Goal: Task Accomplishment & Management: Complete application form

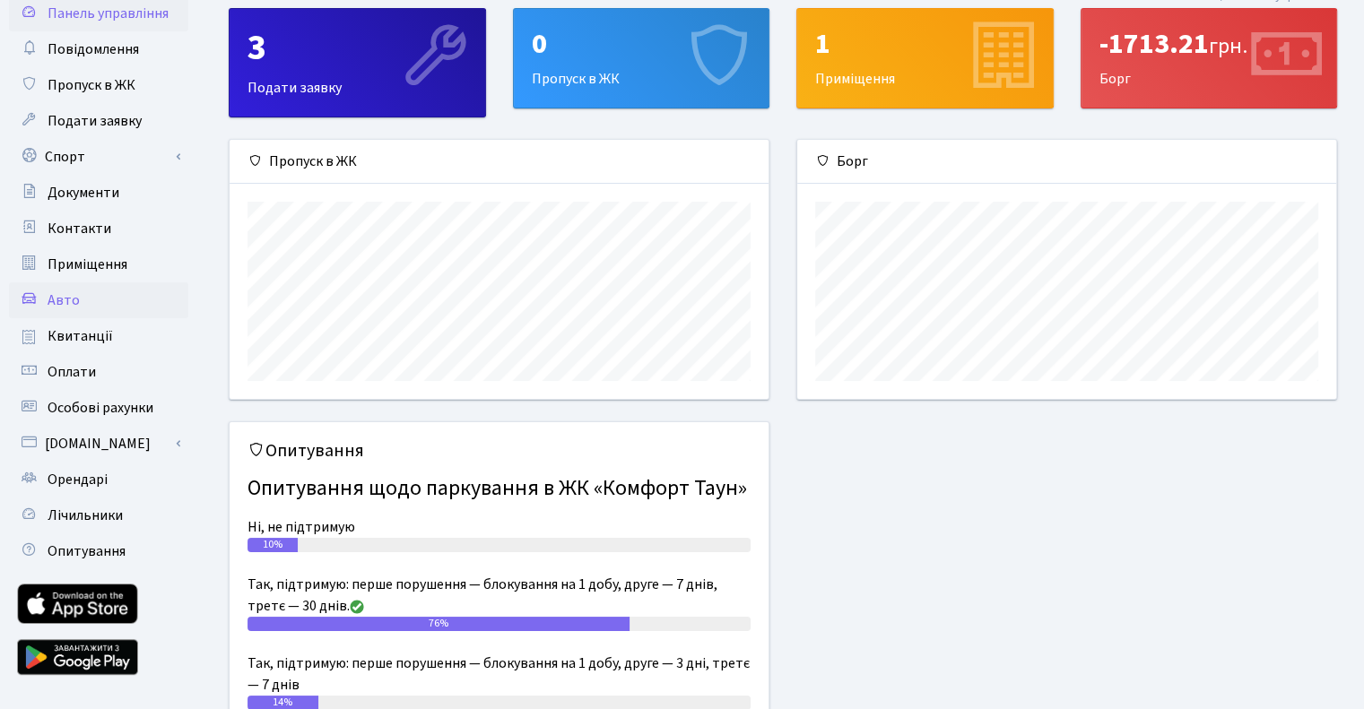
scroll to position [90, 0]
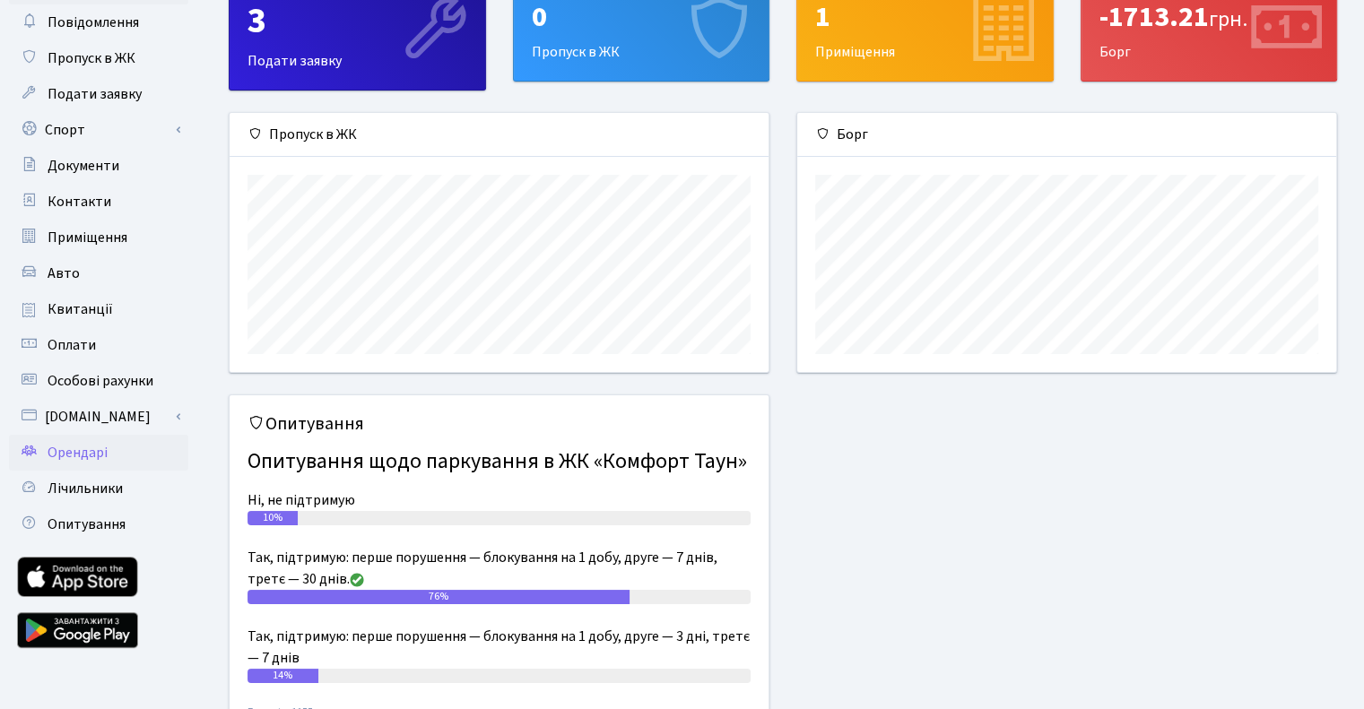
click at [99, 454] on span "Орендарі" at bounding box center [78, 453] width 60 height 20
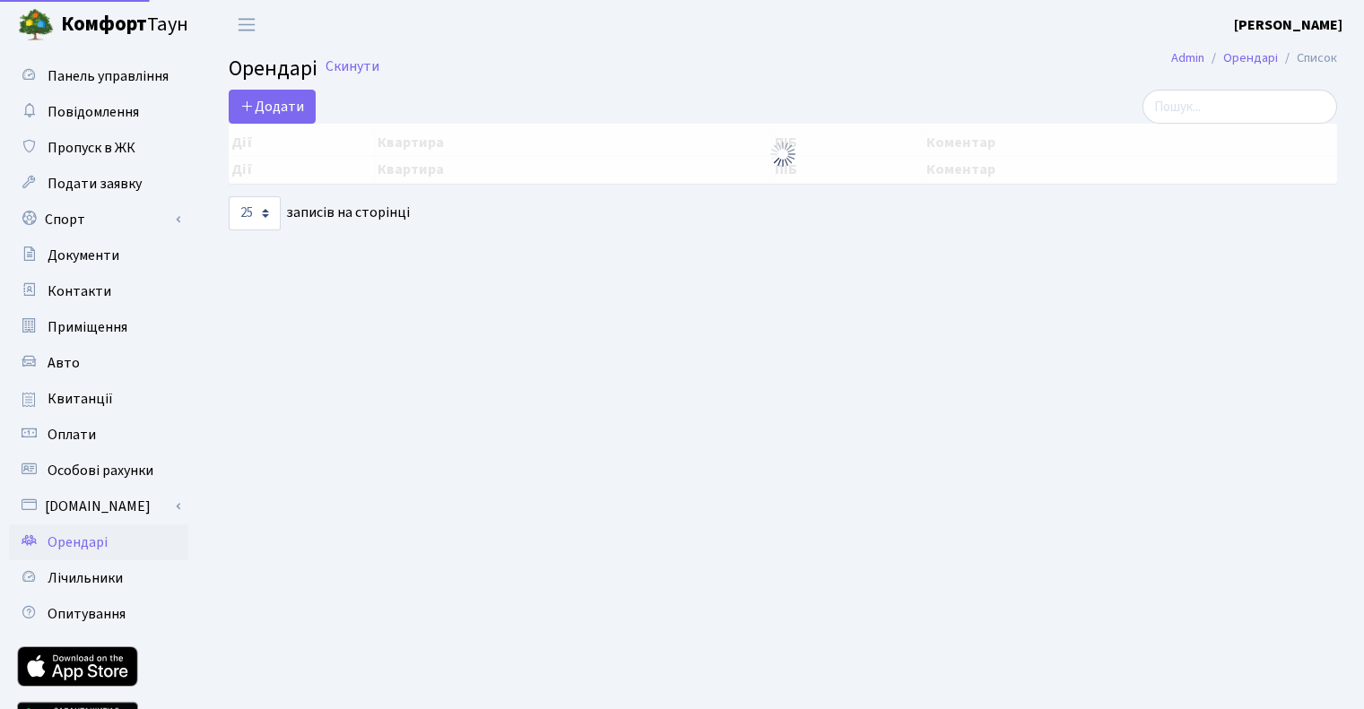
select select "25"
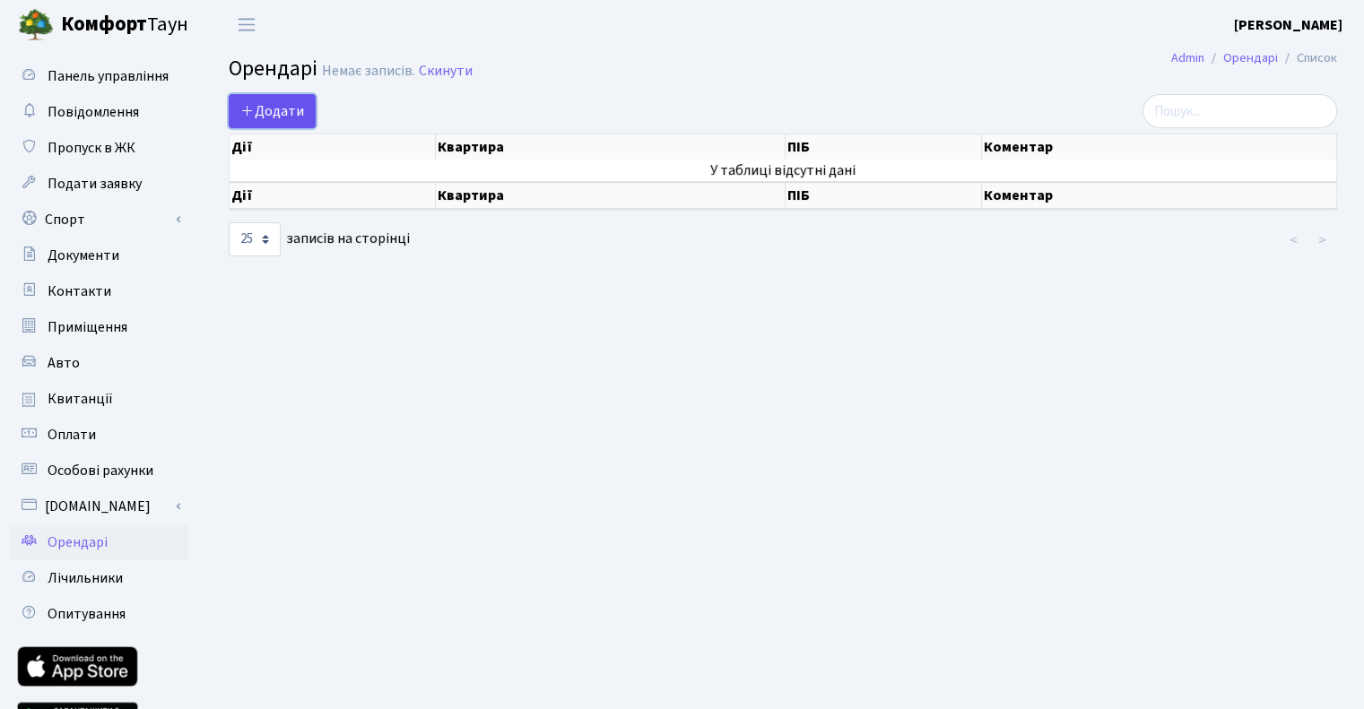
click at [287, 104] on span "Додати" at bounding box center [272, 111] width 64 height 20
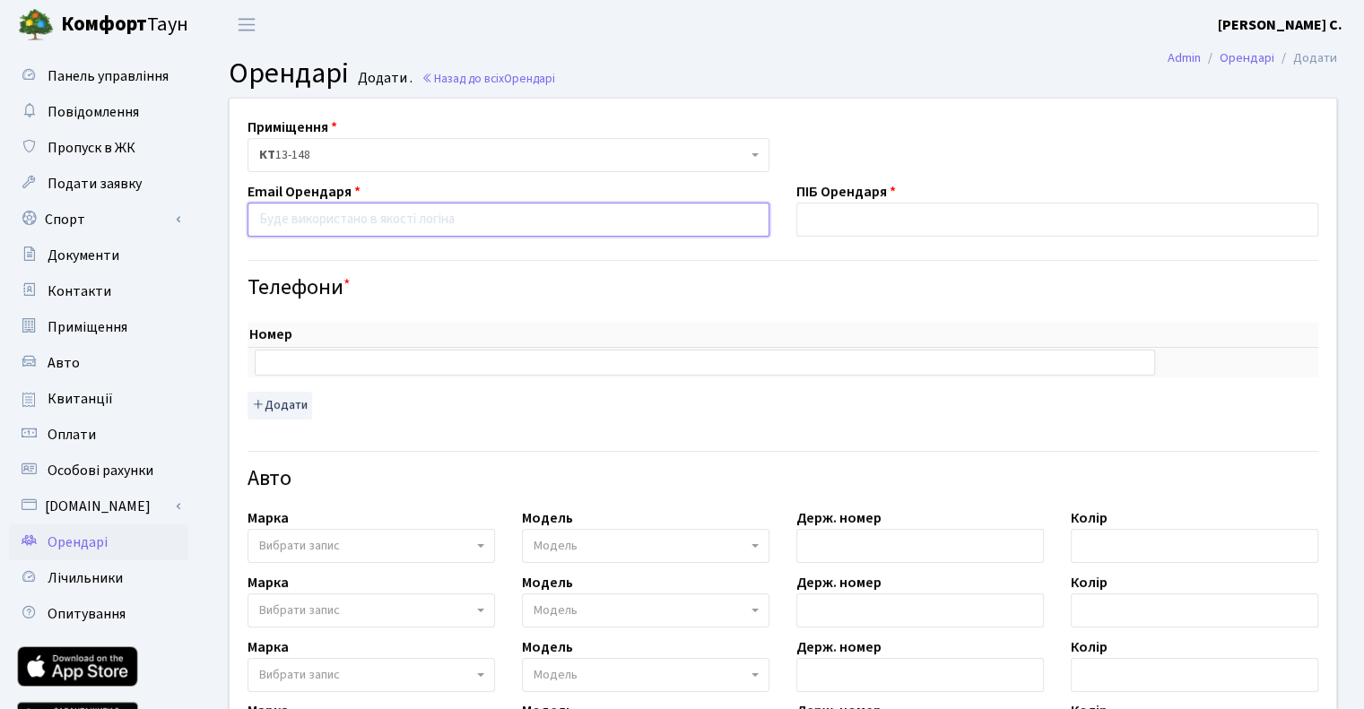
click at [452, 227] on input "email" at bounding box center [508, 220] width 522 height 34
click at [276, 222] on input "email" at bounding box center [508, 220] width 522 height 34
paste input "[EMAIL_ADDRESS][DOMAIN_NAME]"
type input "[EMAIL_ADDRESS][DOMAIN_NAME]"
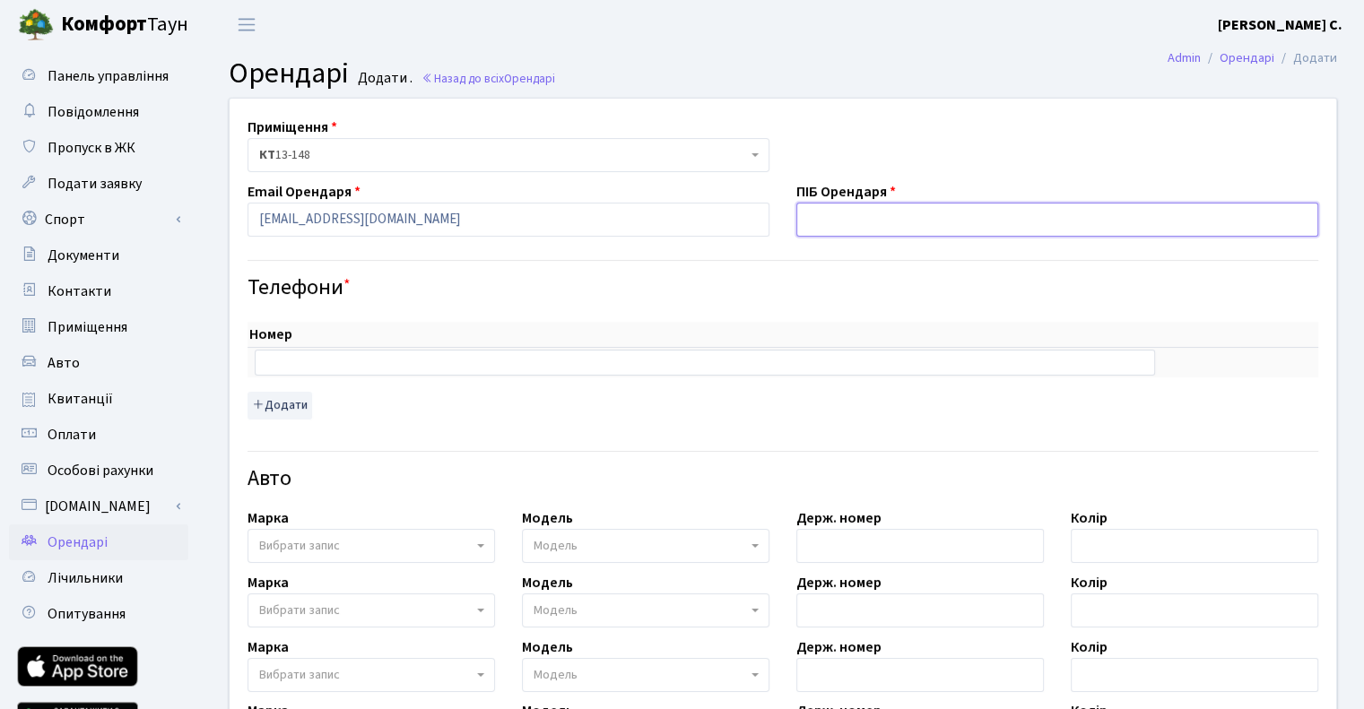
click at [882, 221] on input "text" at bounding box center [1057, 220] width 522 height 34
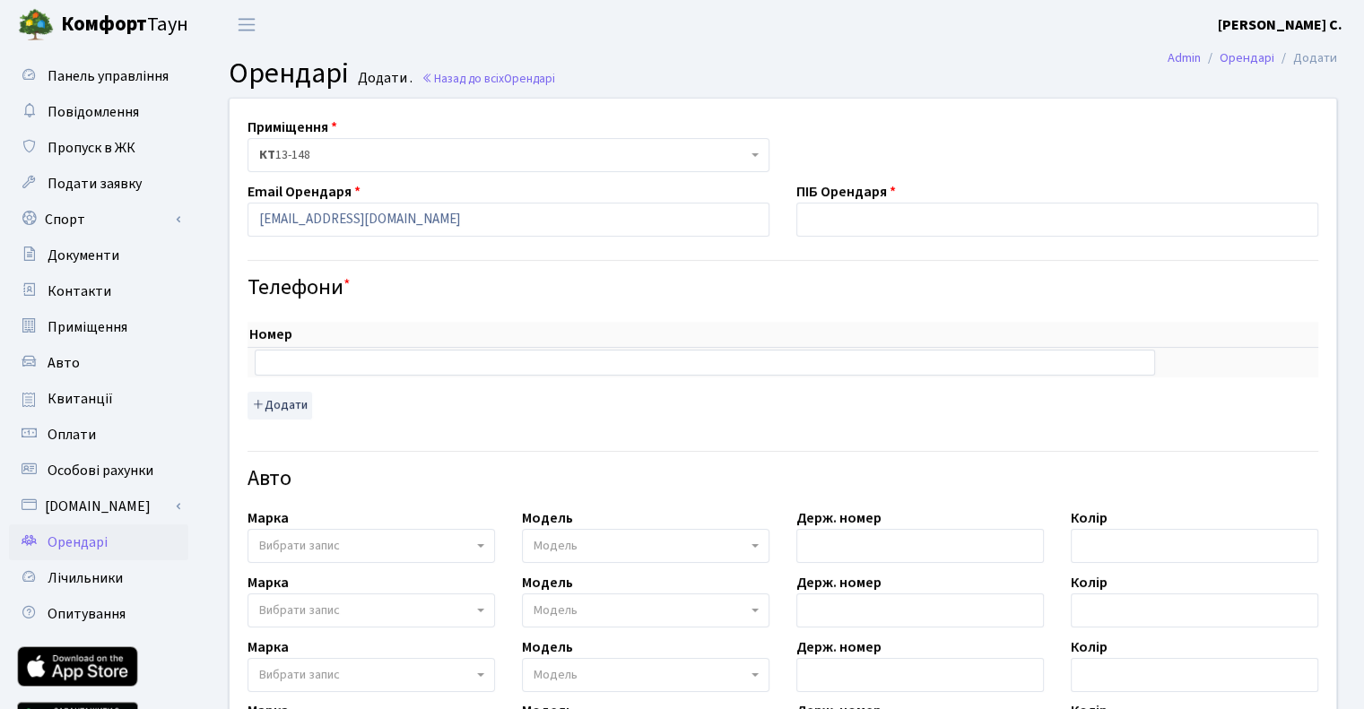
click at [1167, 307] on div "Номер sort item delete item sort item delete item Додати" at bounding box center [782, 363] width 1097 height 127
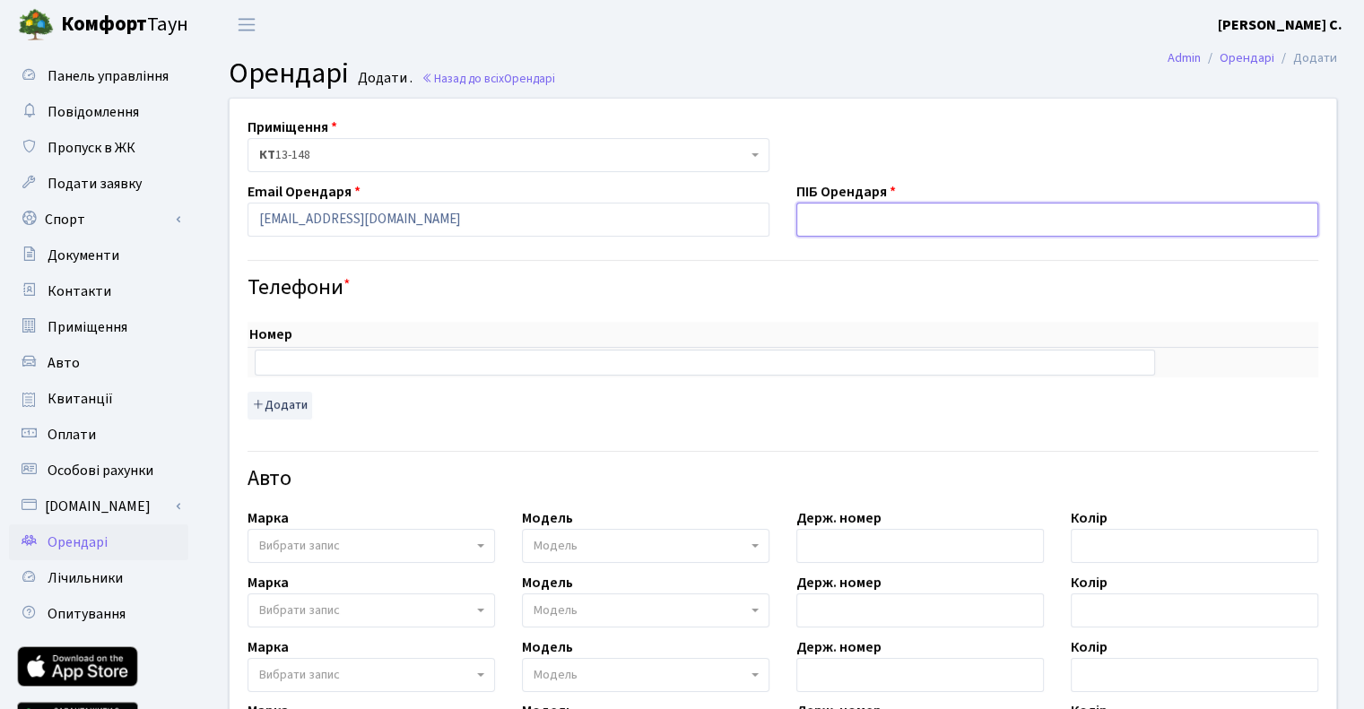
click at [876, 225] on input "text" at bounding box center [1057, 220] width 522 height 34
paste input "[PERSON_NAME] [PERSON_NAME]"
type input "[PERSON_NAME] [PERSON_NAME]"
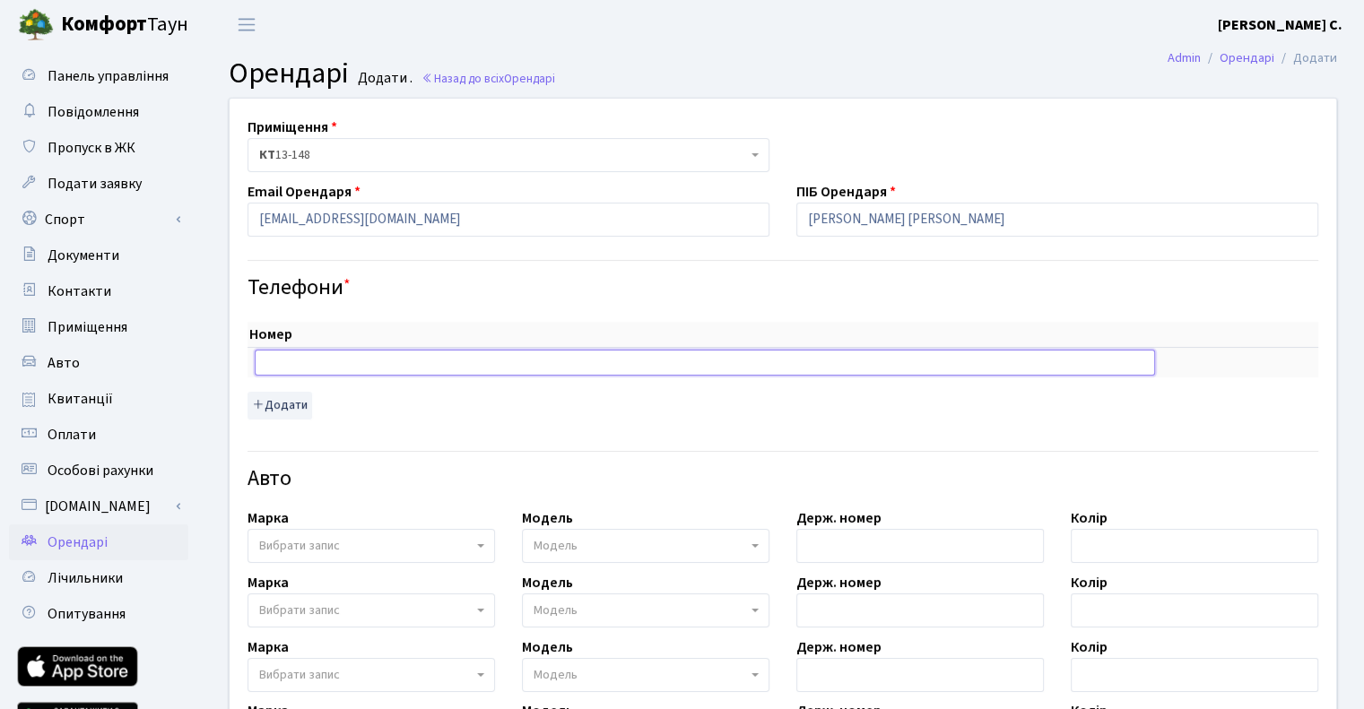
click at [373, 358] on input "text" at bounding box center [705, 362] width 900 height 25
click at [1173, 400] on div "Номер sort item delete item sort item delete item Додати" at bounding box center [782, 370] width 1070 height 97
click at [934, 365] on input "text" at bounding box center [705, 362] width 900 height 25
paste input "068 802 05 05"
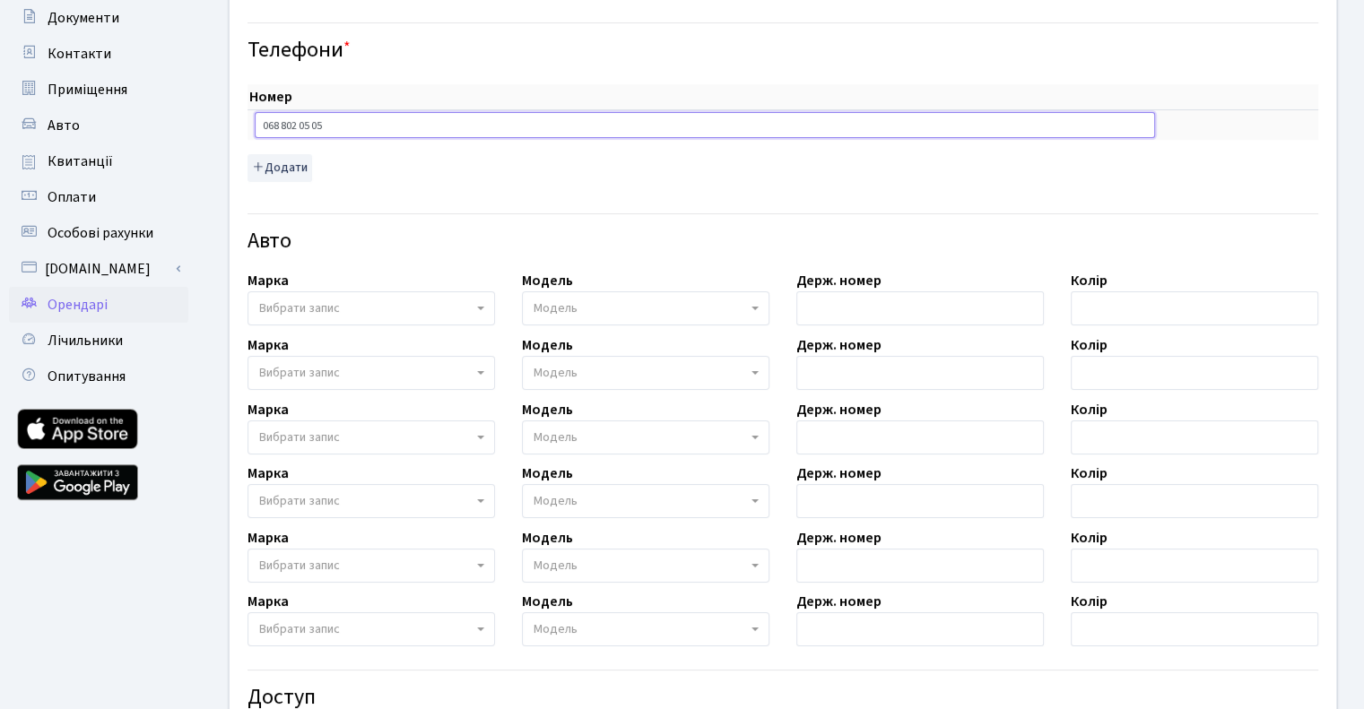
scroll to position [269, 0]
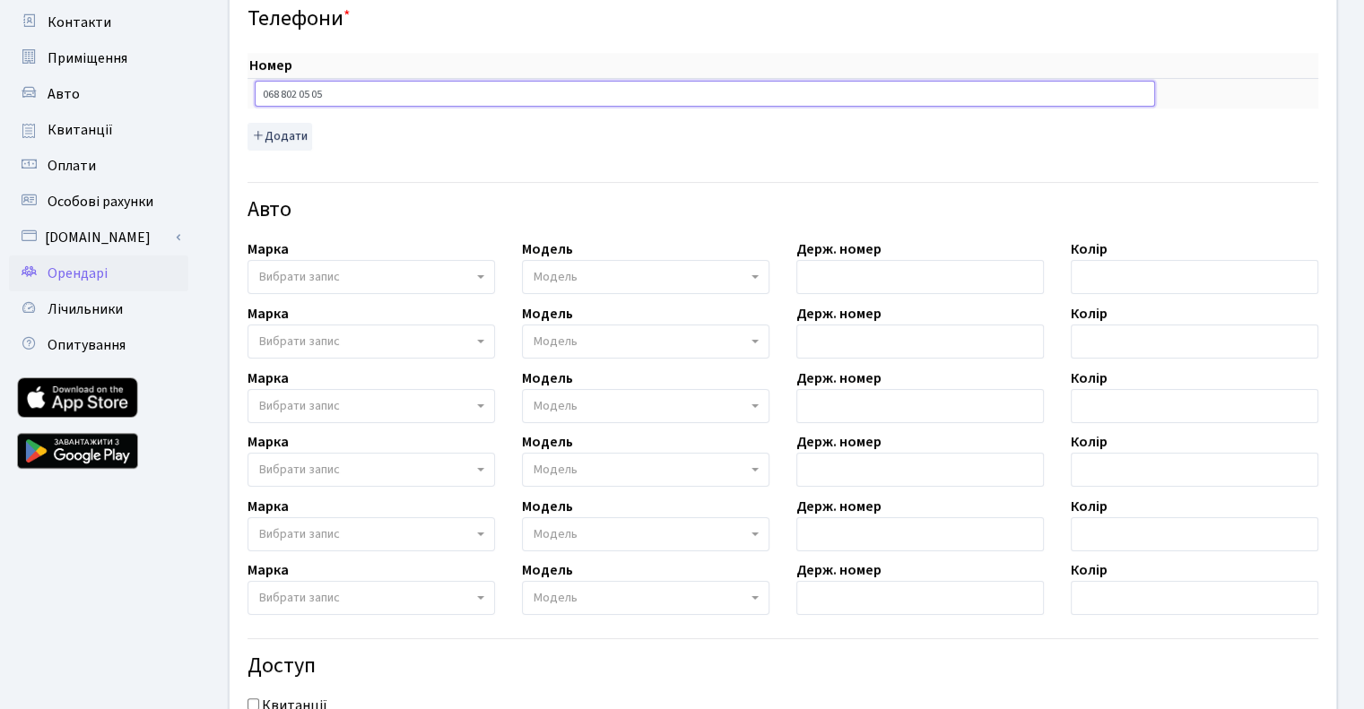
type input "068 802 05 05"
click at [470, 275] on span "Вибрати запис" at bounding box center [365, 277] width 213 height 18
click at [1286, 187] on div "Авто" at bounding box center [782, 199] width 1097 height 63
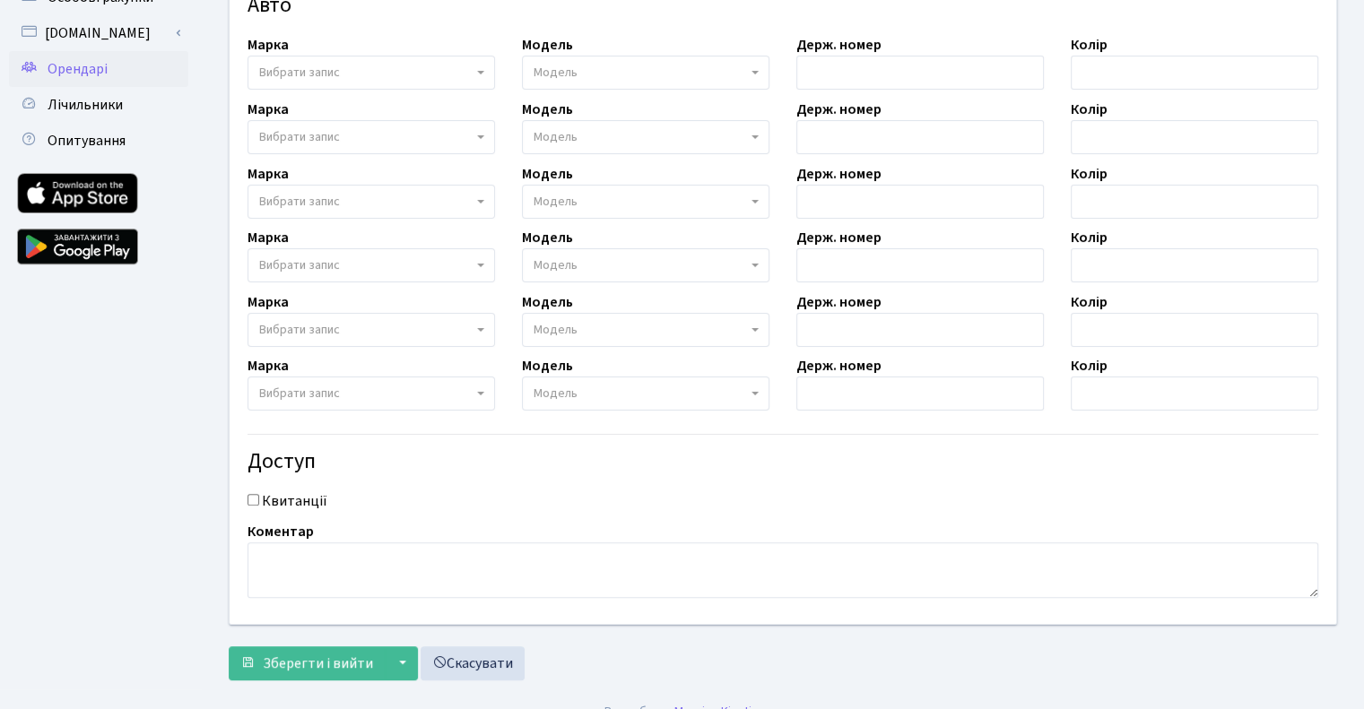
scroll to position [496, 0]
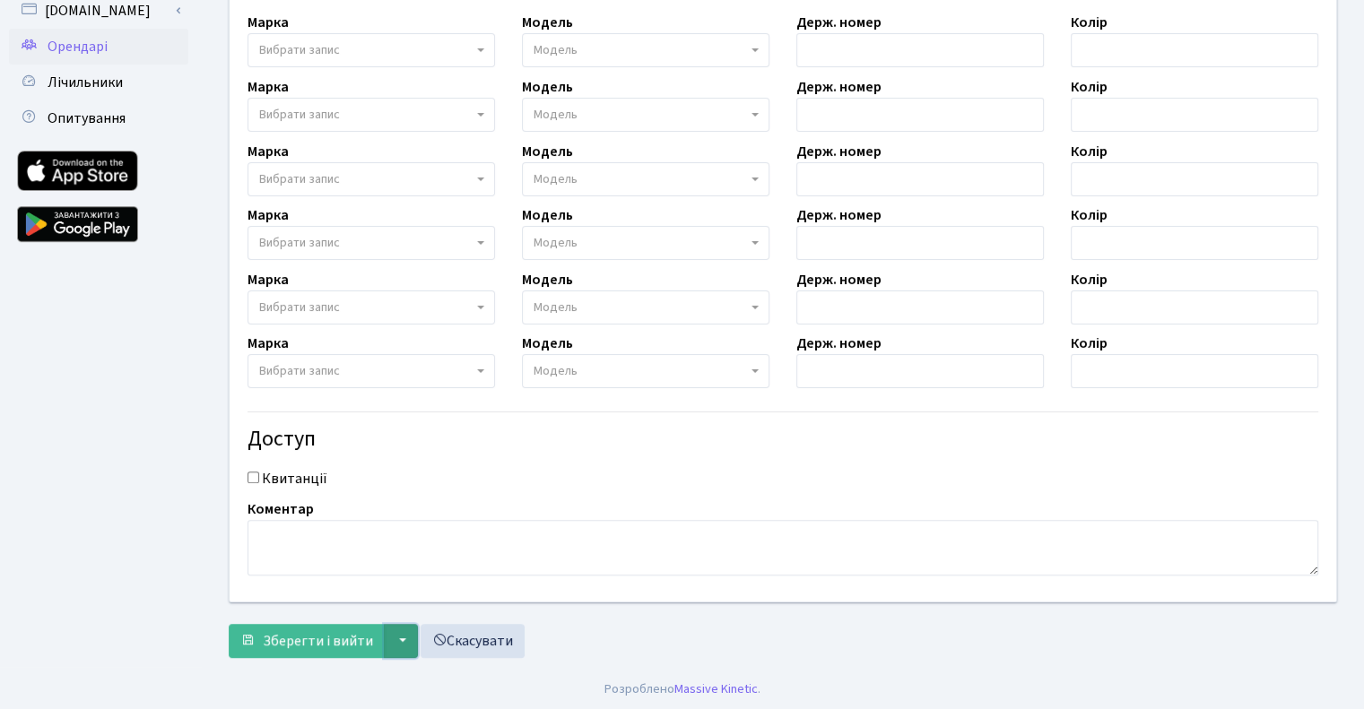
click at [394, 634] on button "▼" at bounding box center [401, 641] width 34 height 34
click at [653, 644] on div "Зберегти і вийти ▼ Зберегти та продовжити редагування Зберегти та створити Скас…" at bounding box center [783, 641] width 1108 height 34
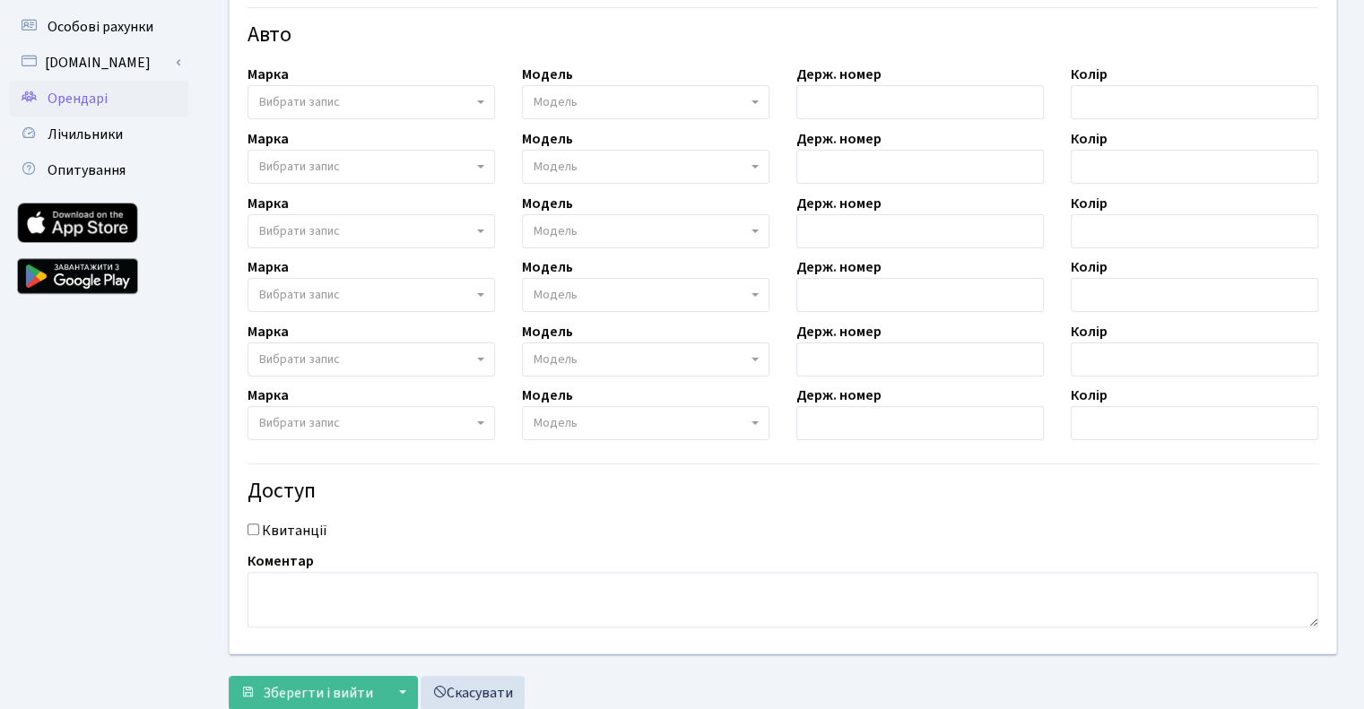
scroll to position [448, 0]
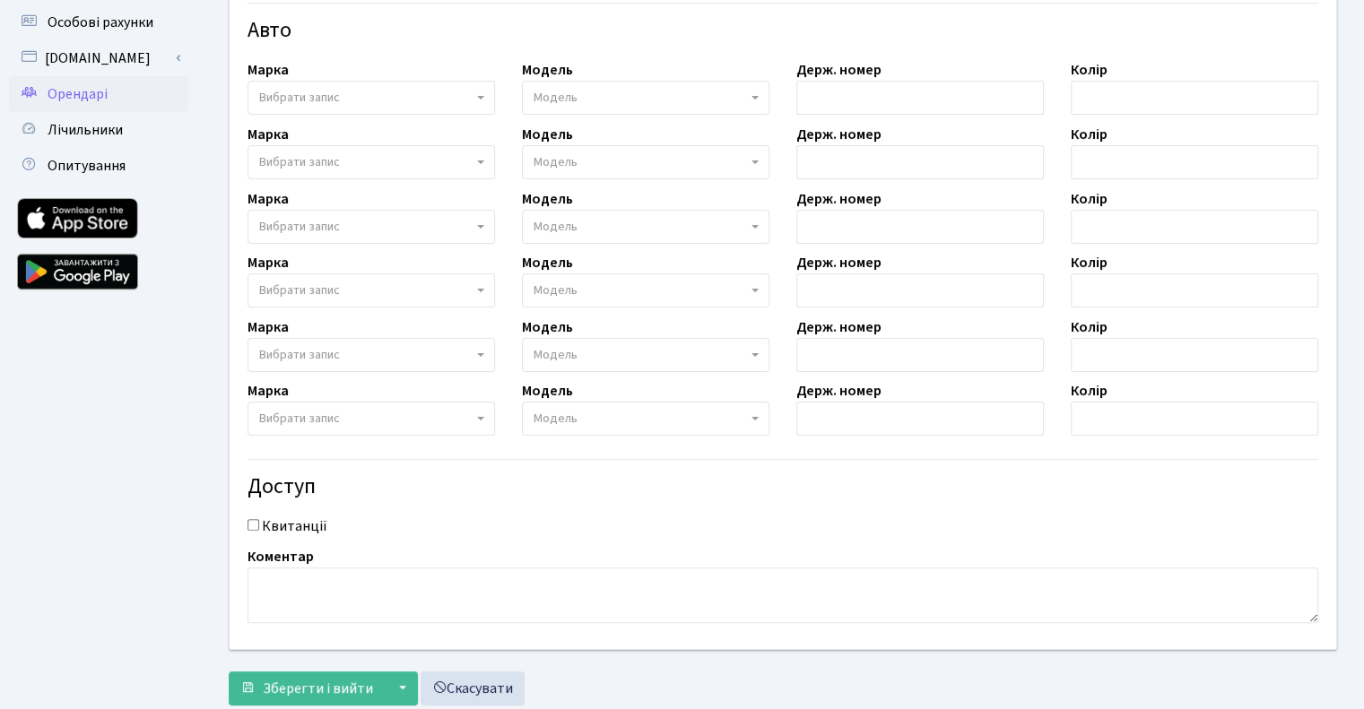
click at [253, 526] on input "Квитанції" at bounding box center [253, 525] width 12 height 12
checkbox input "true"
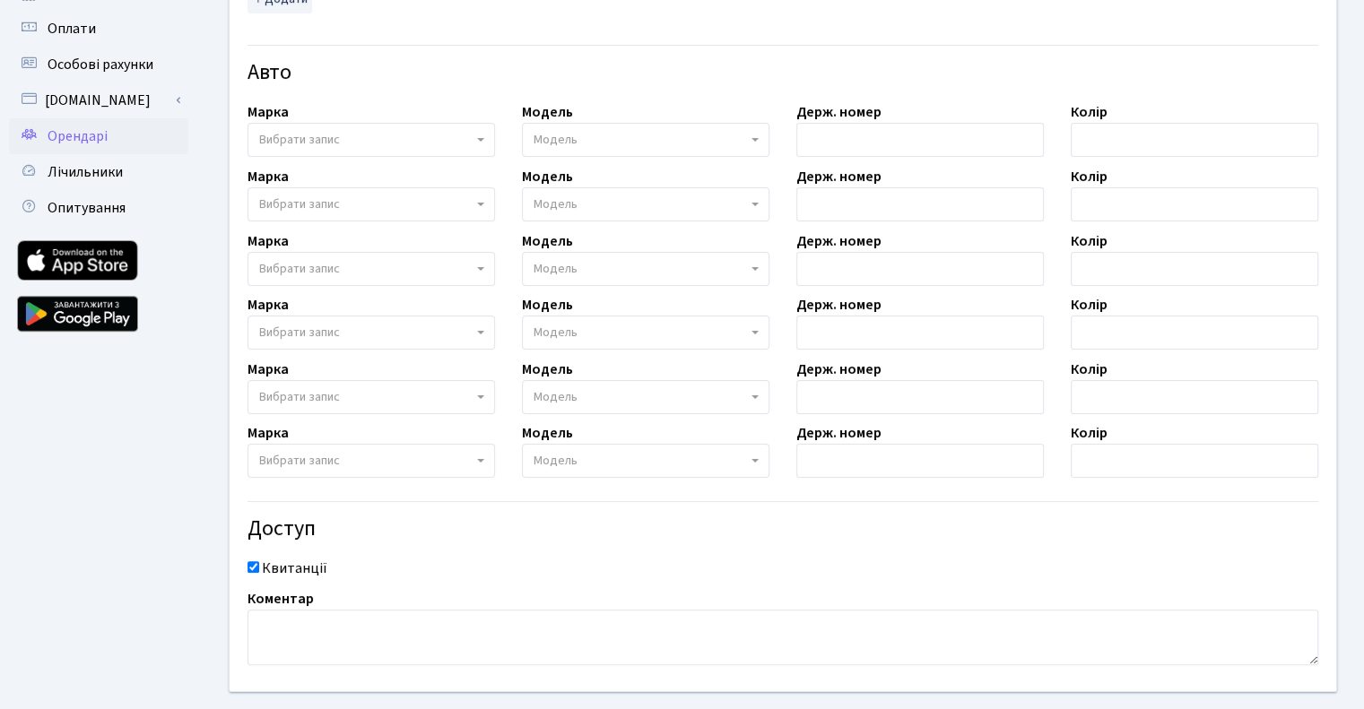
scroll to position [496, 0]
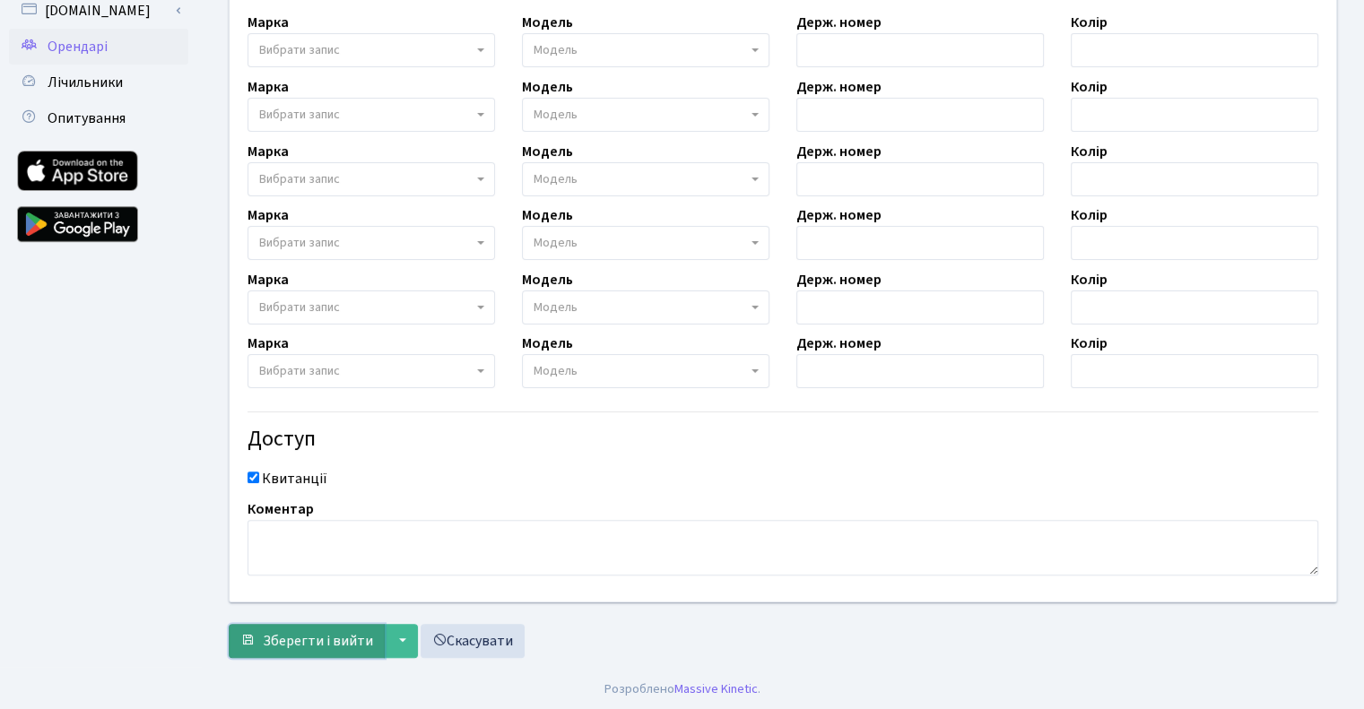
click at [340, 637] on span "Зберегти і вийти" at bounding box center [318, 641] width 110 height 20
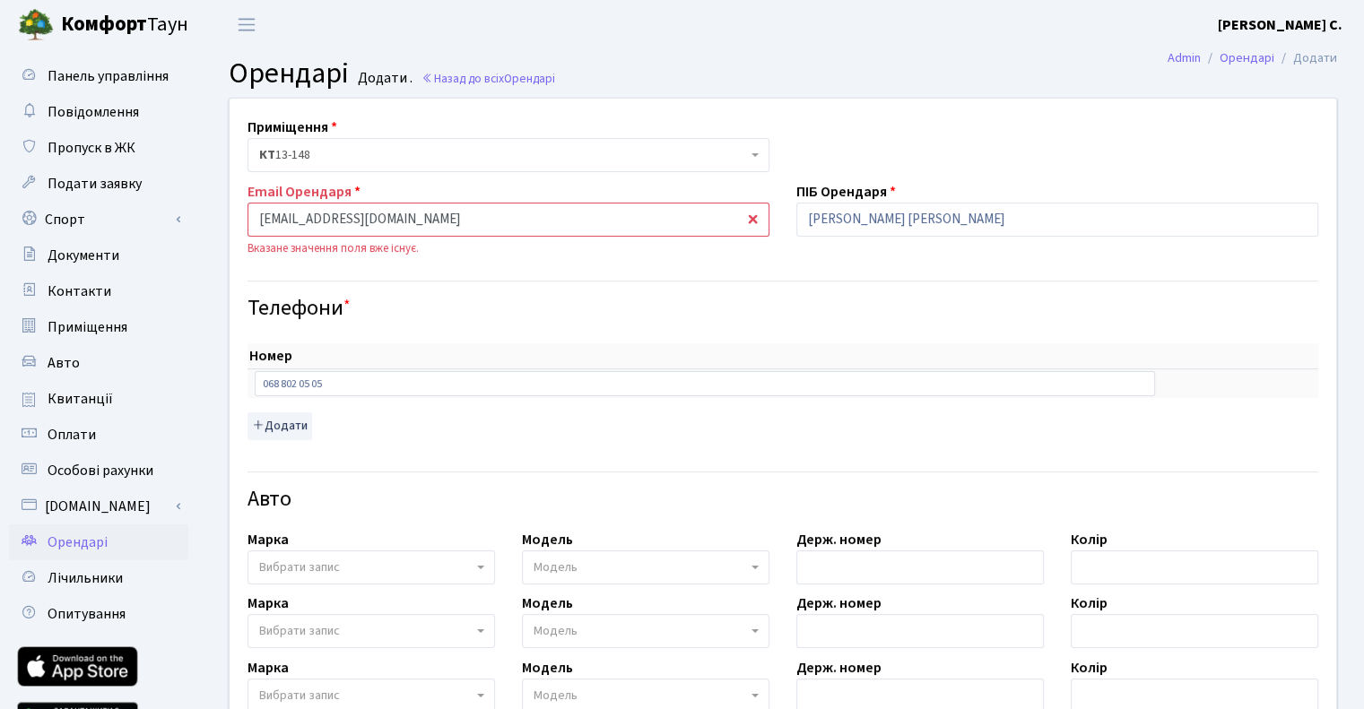
click at [471, 222] on input "[EMAIL_ADDRESS][DOMAIN_NAME]" at bounding box center [508, 220] width 522 height 34
